Goal: Information Seeking & Learning: Learn about a topic

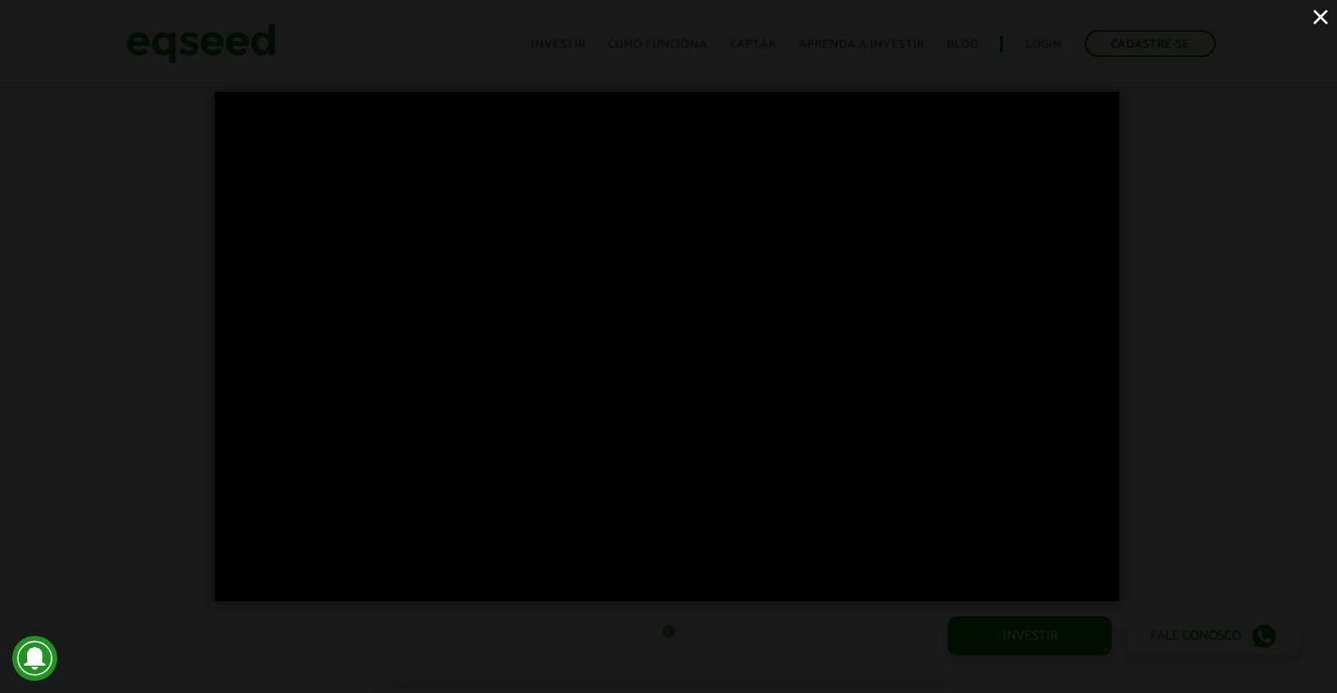
scroll to position [973, 0]
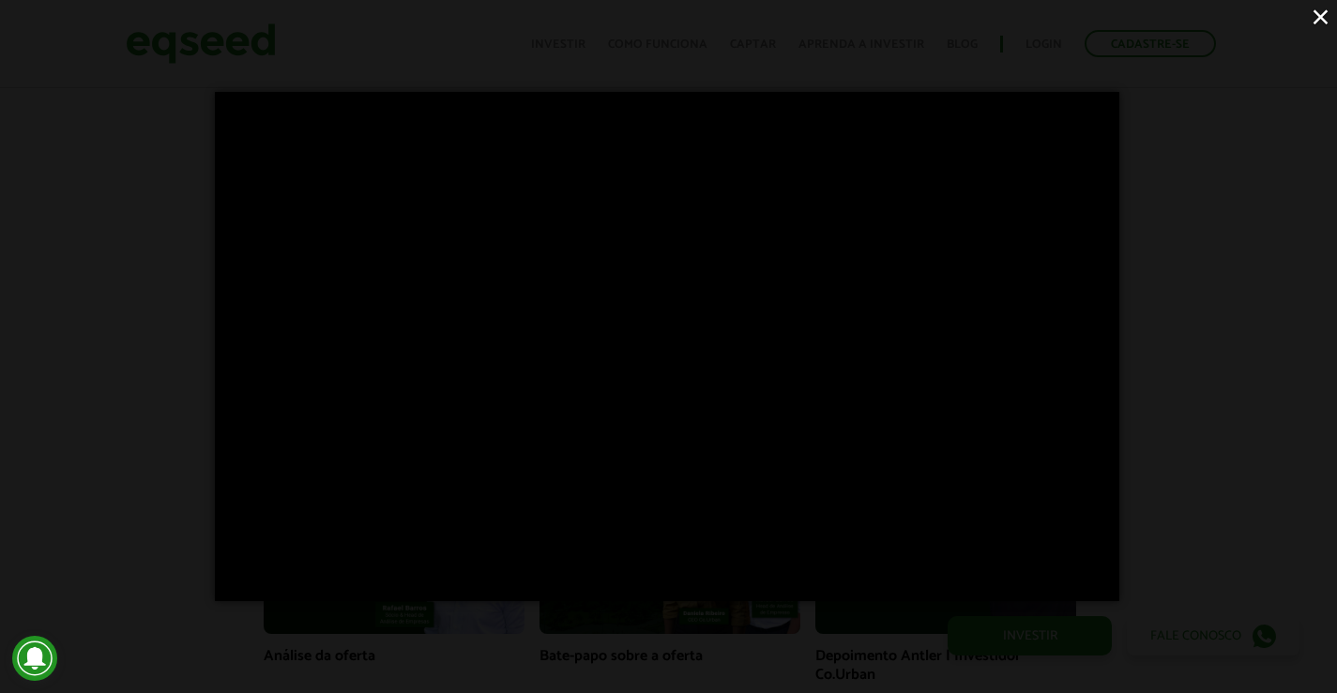
click at [1324, 22] on button "×" at bounding box center [1320, 16] width 33 height 33
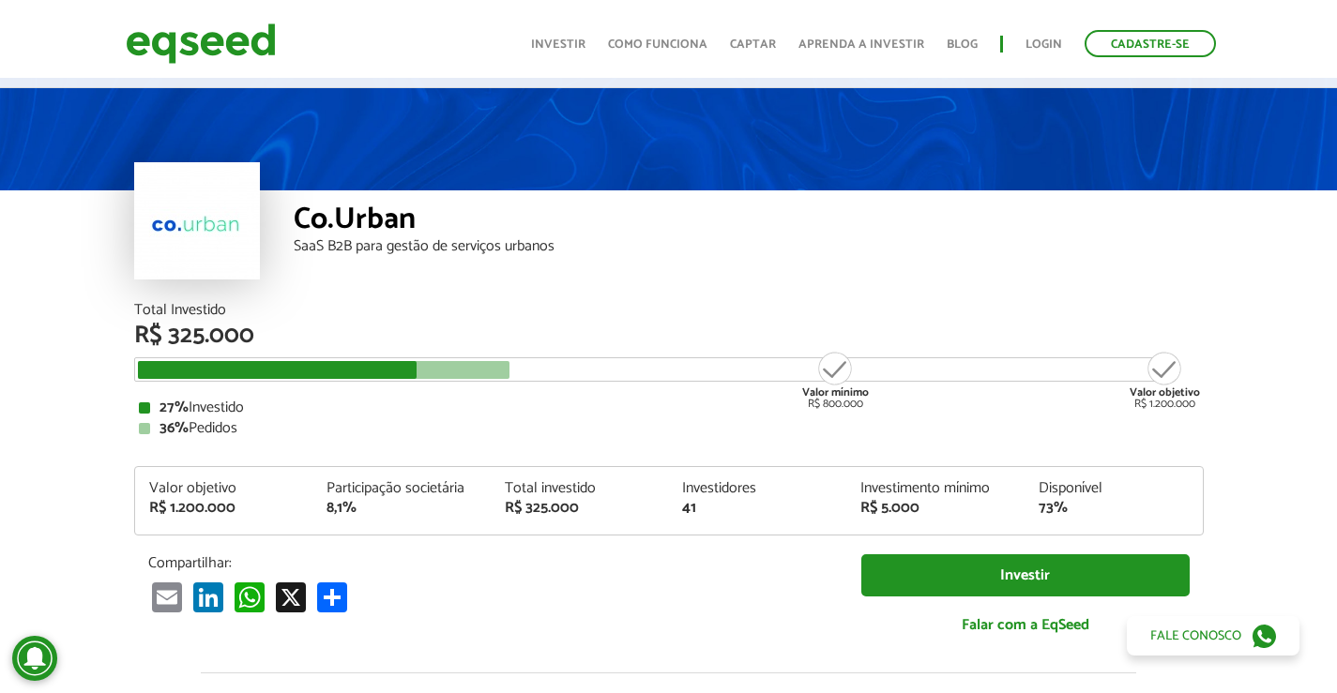
scroll to position [3, 0]
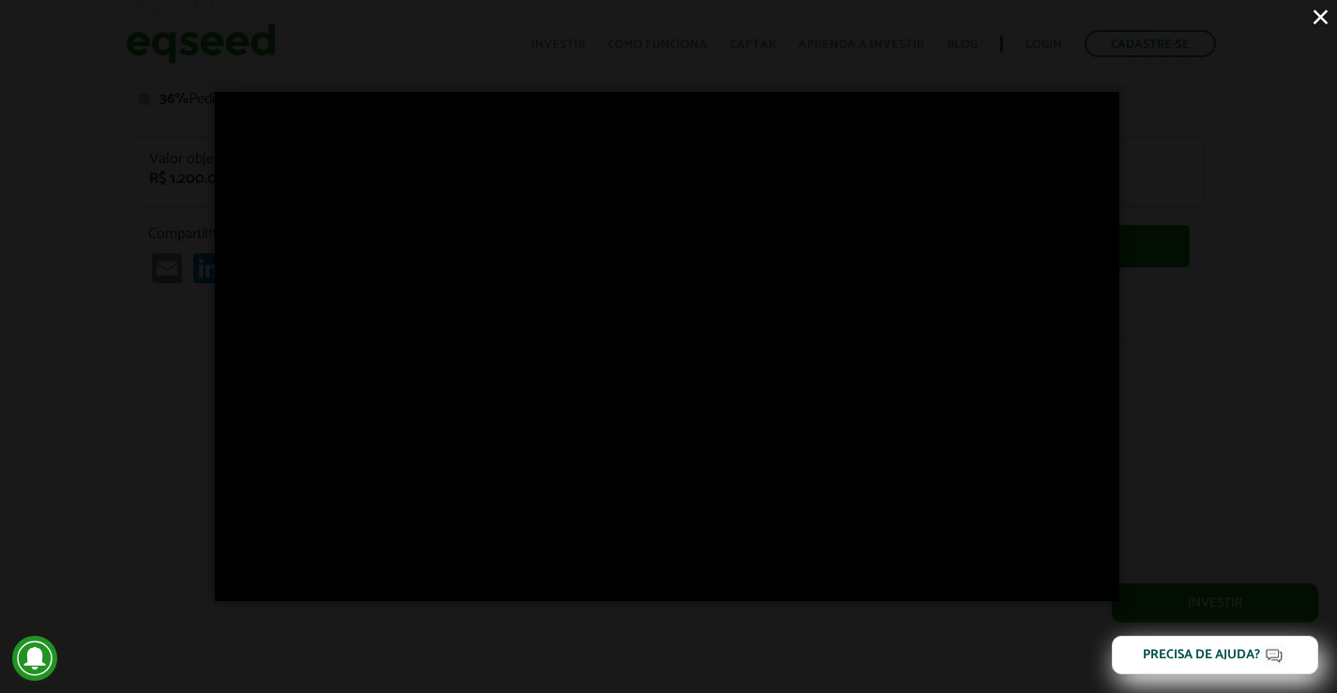
scroll to position [1262, 0]
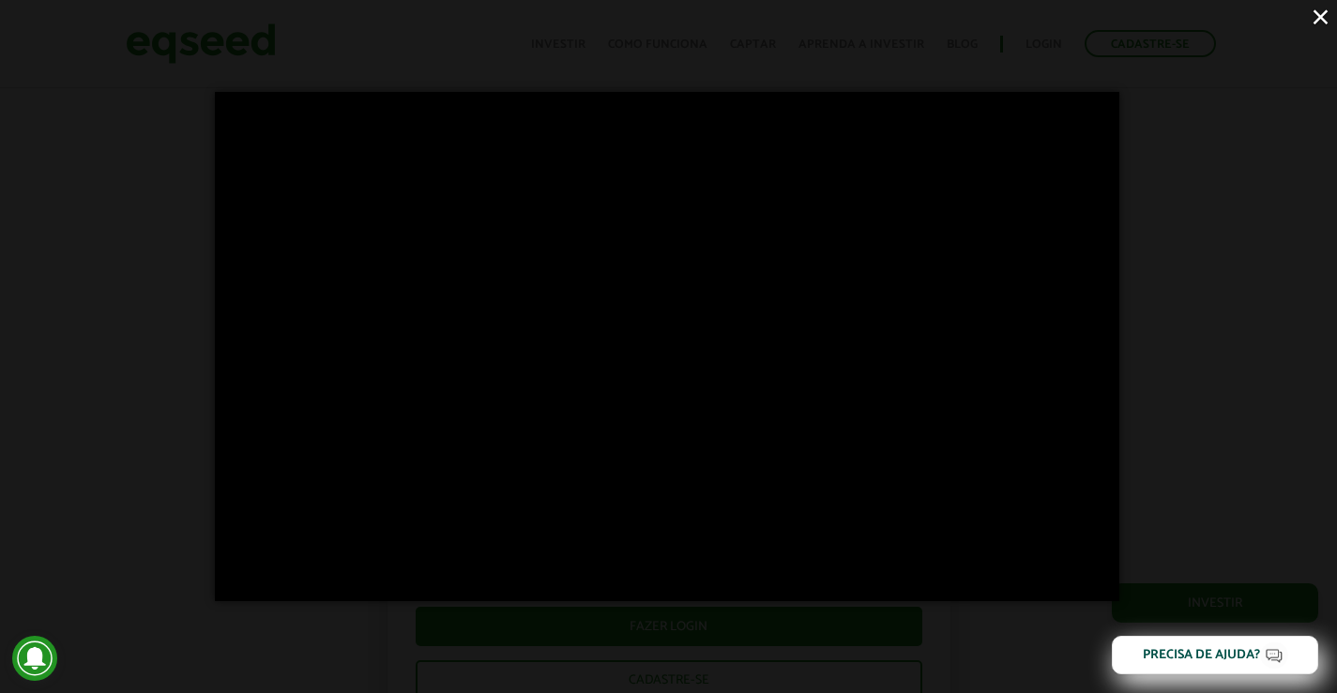
click at [1323, 18] on button "×" at bounding box center [1320, 16] width 33 height 33
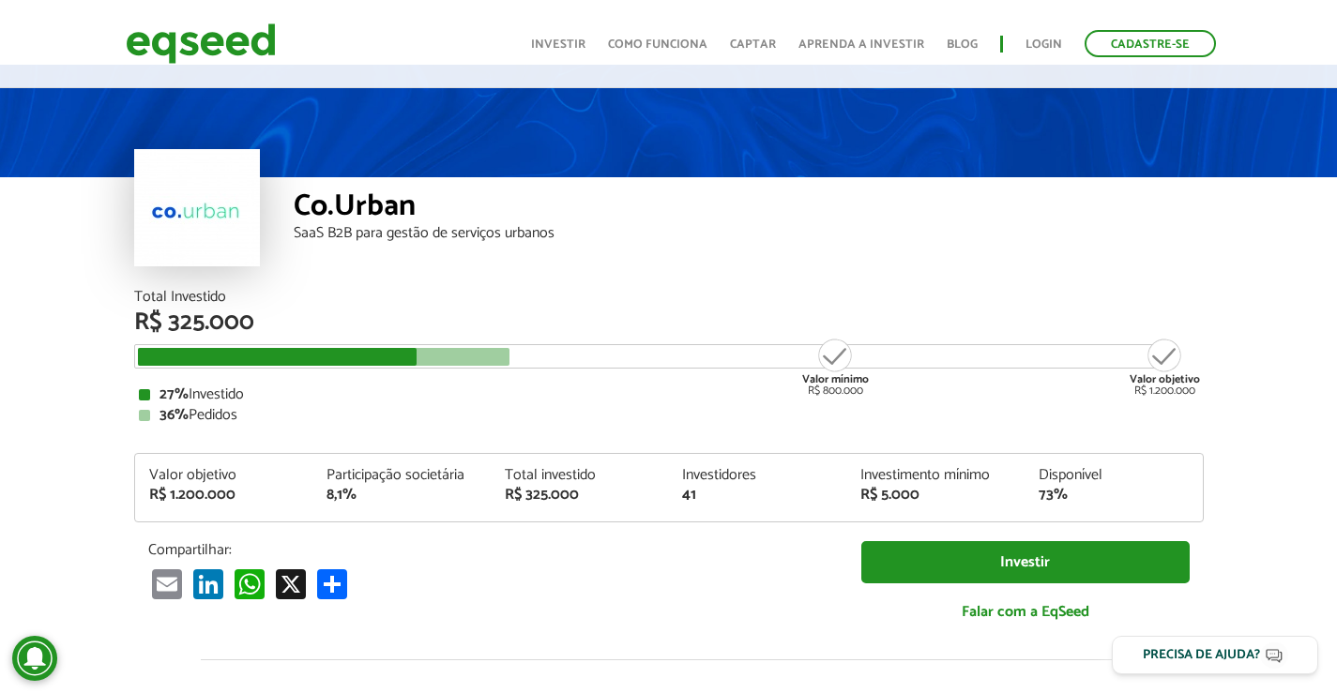
scroll to position [1, 0]
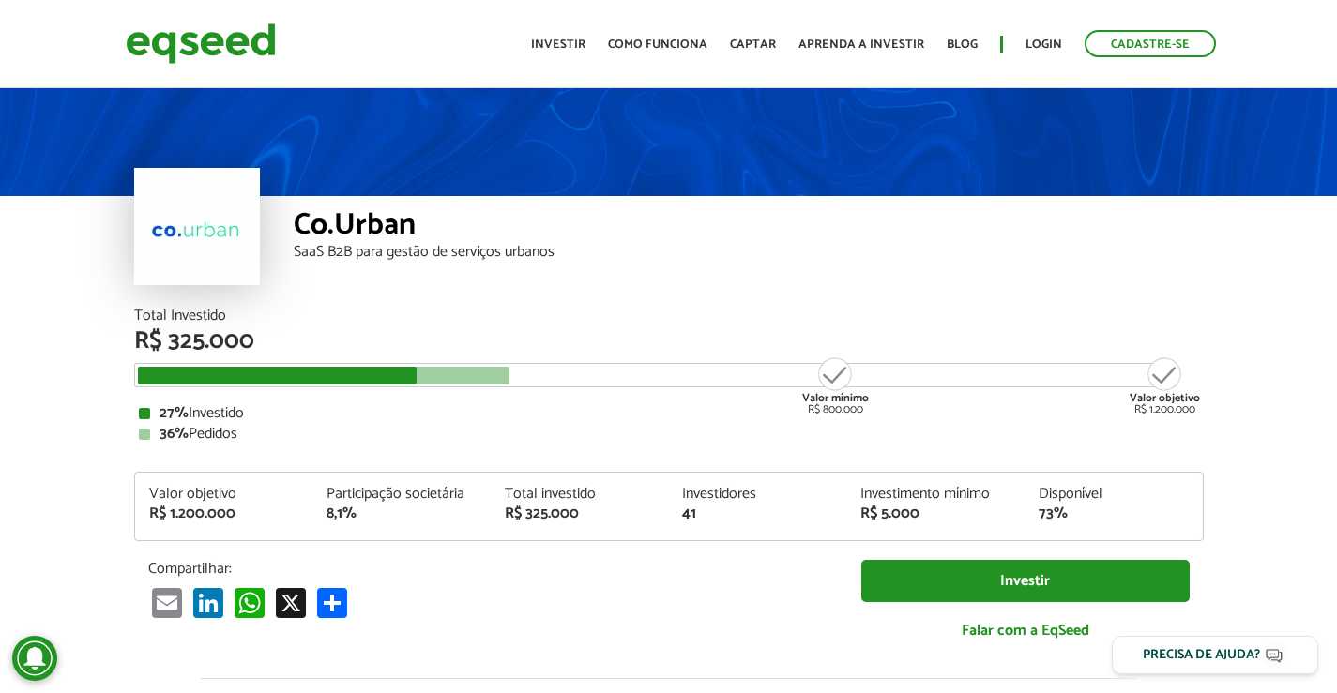
click at [476, 380] on div at bounding box center [324, 376] width 372 height 18
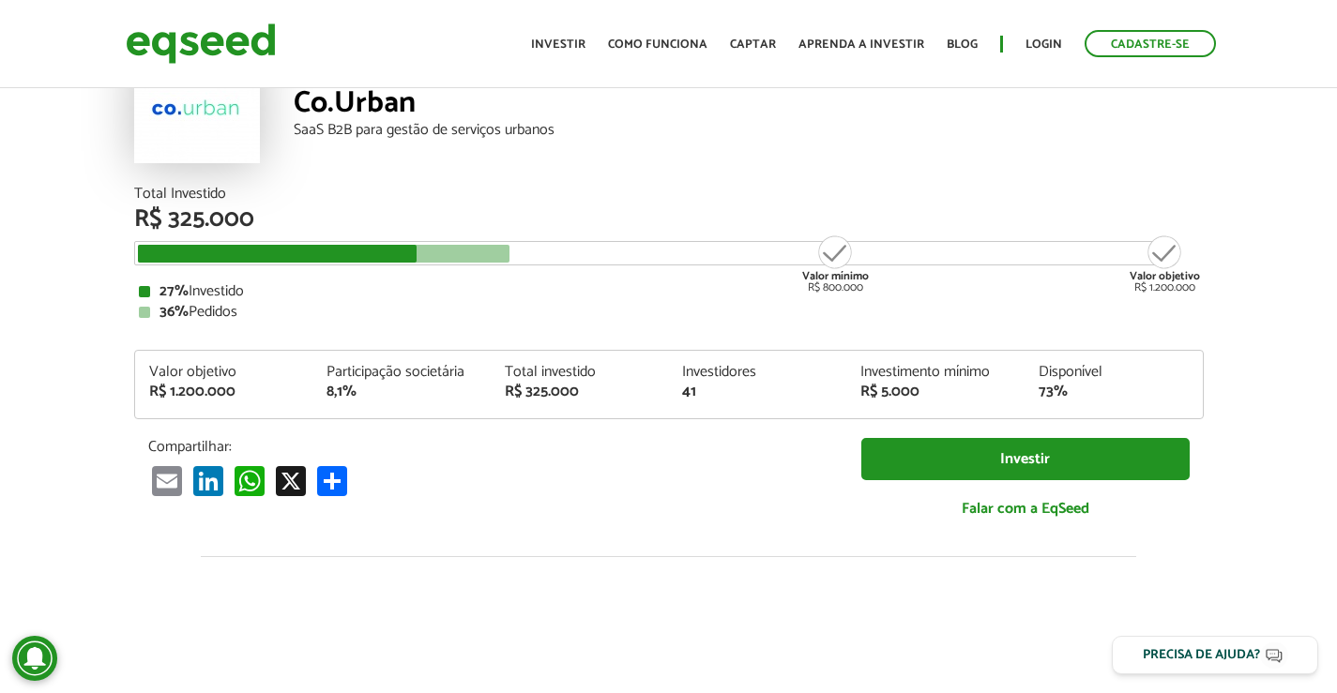
scroll to position [0, 0]
